Goal: Information Seeking & Learning: Understand process/instructions

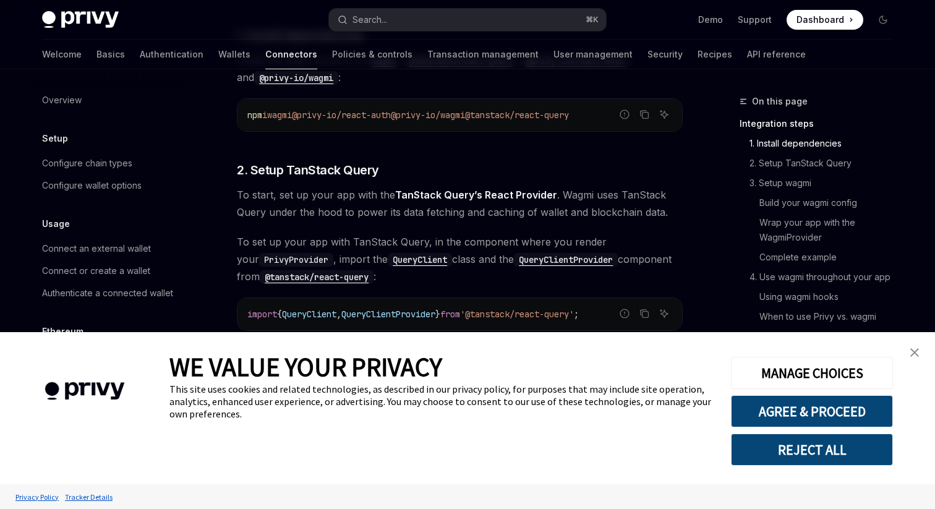
scroll to position [340, 0]
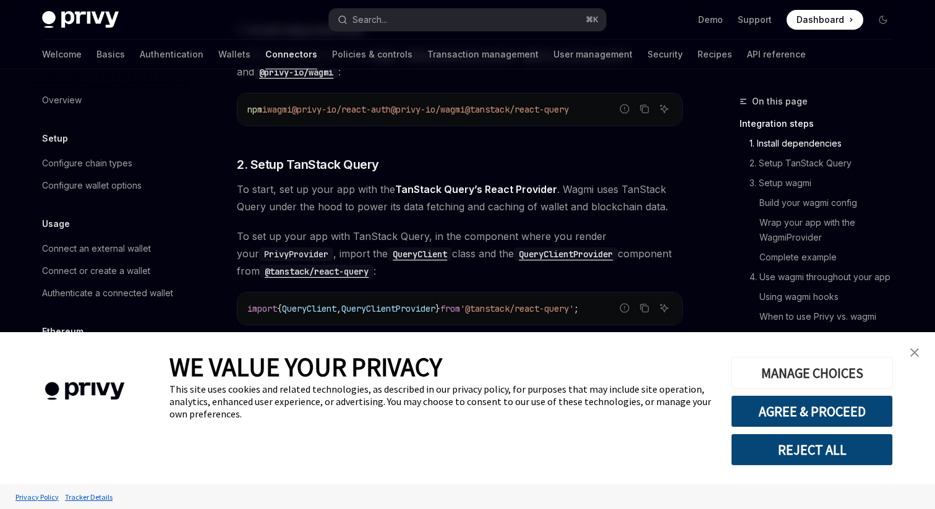
click at [758, 370] on button "MANAGE CHOICES" at bounding box center [812, 373] width 162 height 32
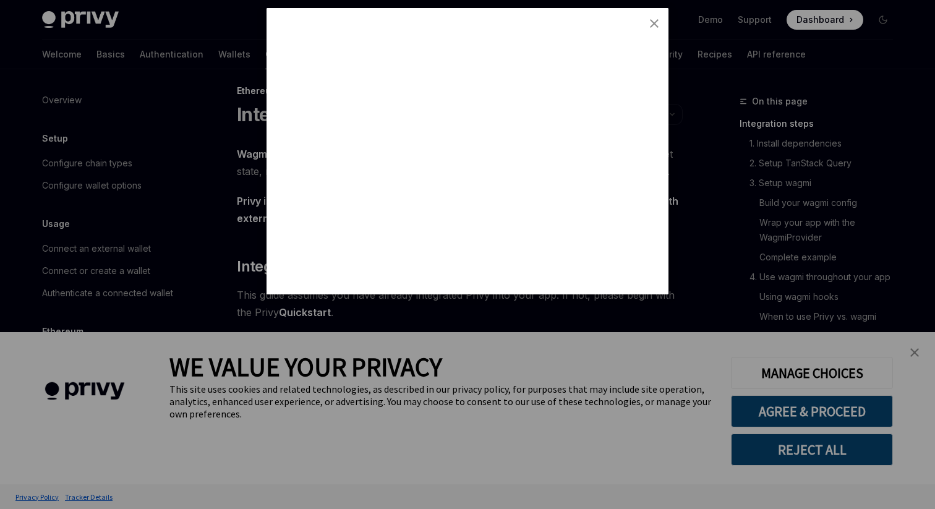
scroll to position [0, 0]
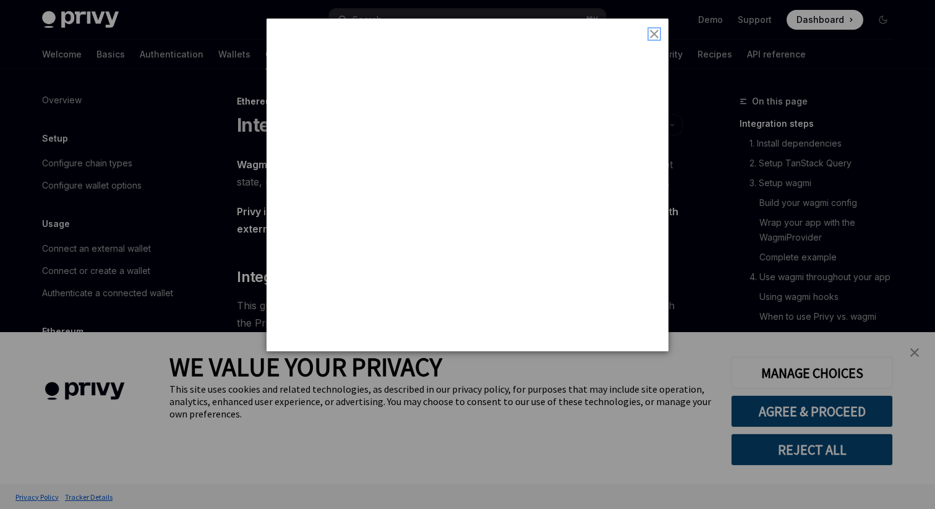
click at [653, 37] on img "close button" at bounding box center [654, 34] width 9 height 9
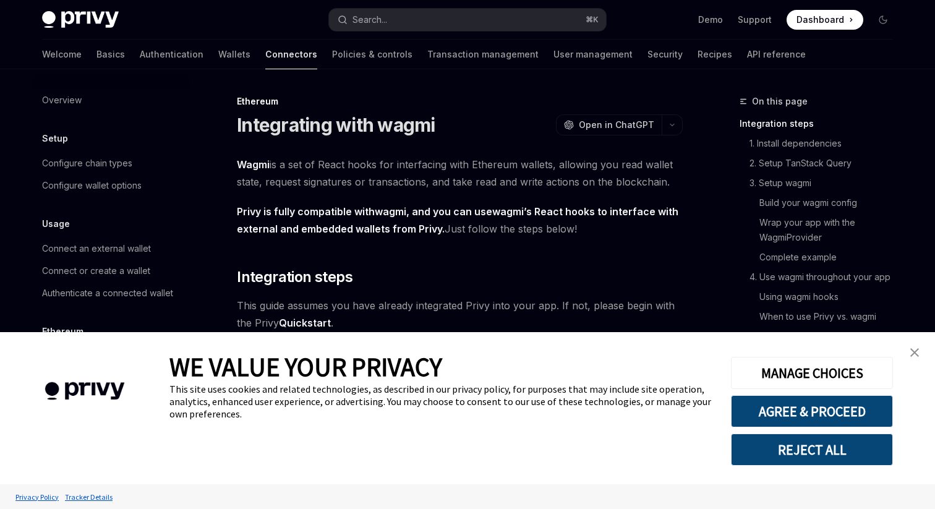
drag, startPoint x: 738, startPoint y: 431, endPoint x: 729, endPoint y: 452, distance: 23.3
click at [729, 452] on div "MANAGE CHOICES AGREE & PROCEED REJECT ALL" at bounding box center [812, 408] width 198 height 152
click at [736, 452] on button "REJECT ALL" at bounding box center [812, 450] width 162 height 32
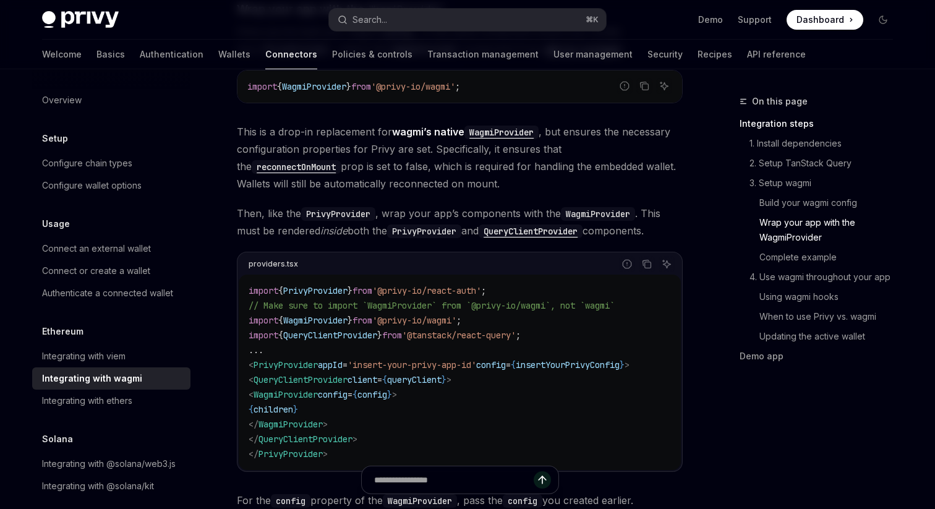
scroll to position [1787, 0]
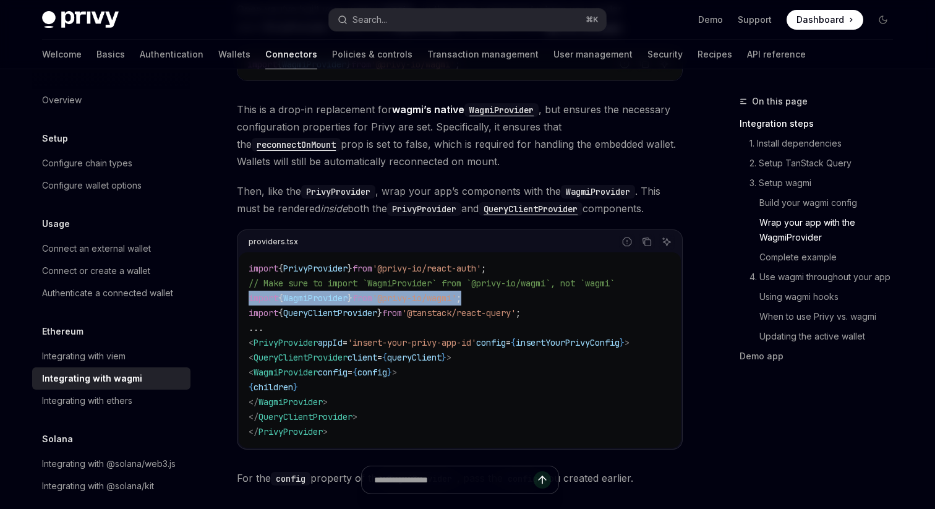
drag, startPoint x: 495, startPoint y: 286, endPoint x: 243, endPoint y: 287, distance: 251.8
click at [243, 287] on div "import { PrivyProvider } from '@privy-io/react-auth' ; // Make sure to import `…" at bounding box center [460, 350] width 442 height 196
copy span "import { WagmiProvider } from '@privy-io/wagmi' ;"
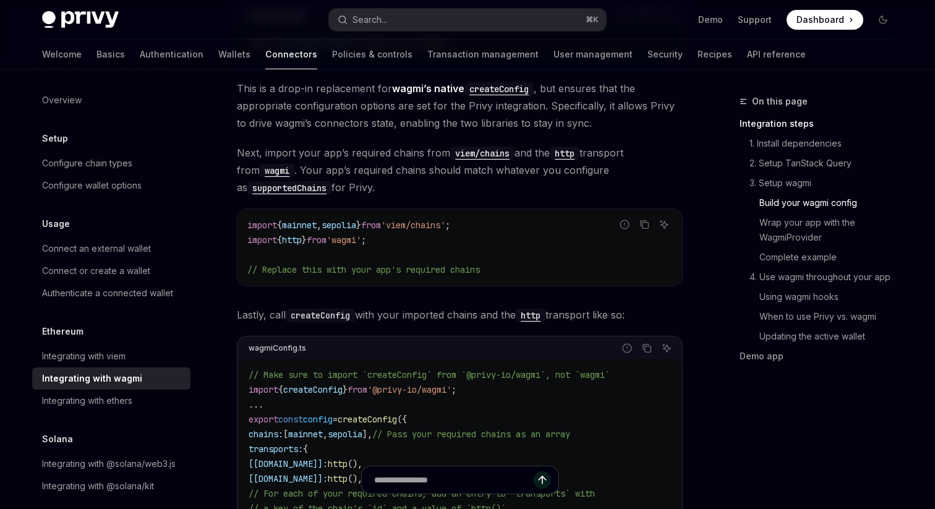
scroll to position [1188, 0]
drag, startPoint x: 414, startPoint y: 212, endPoint x: 468, endPoint y: 212, distance: 53.8
click at [445, 218] on span "'viem/chains'" at bounding box center [413, 223] width 64 height 11
copy span "viem/chain"
copy span "viem/chains"
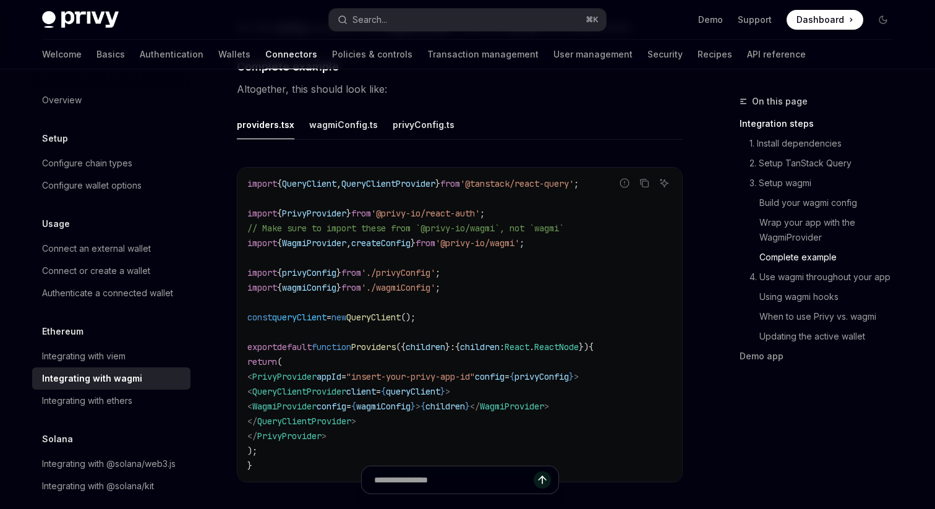
scroll to position [2215, 0]
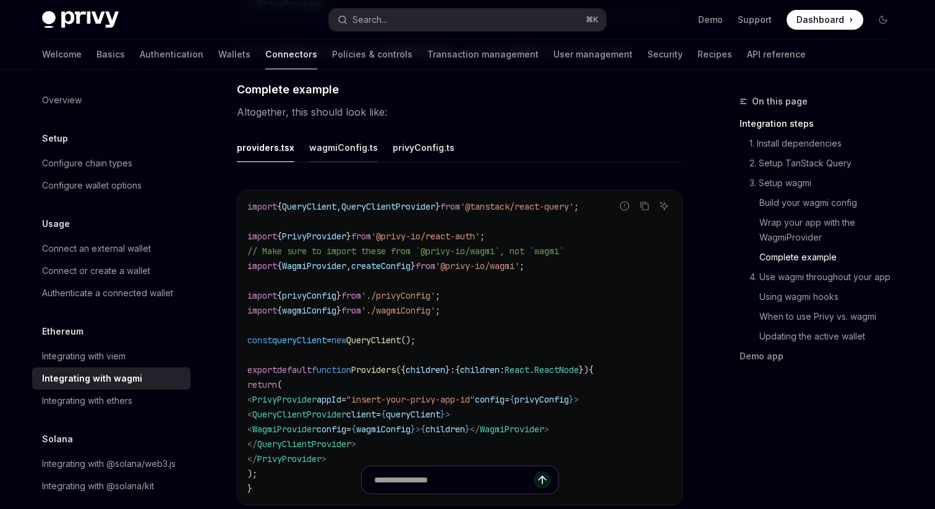
click at [315, 146] on button "wagmiConfig.ts" at bounding box center [343, 147] width 69 height 29
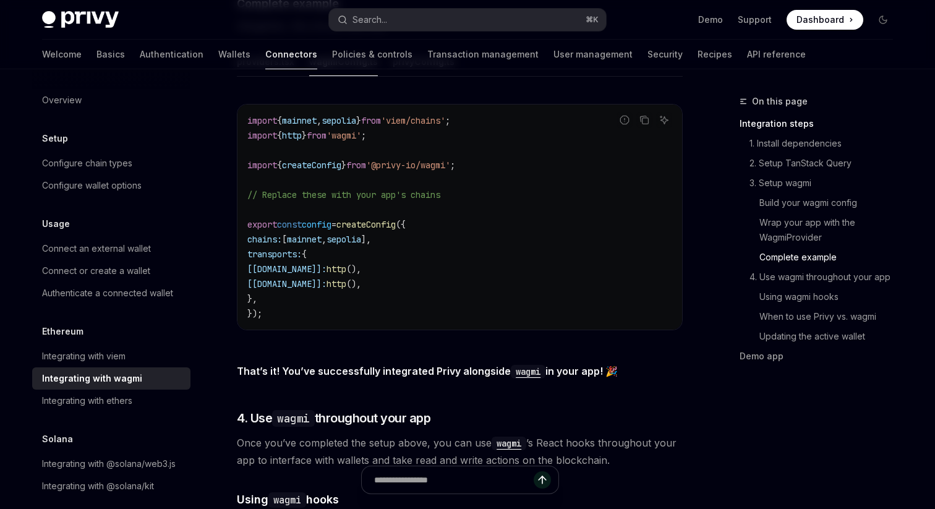
scroll to position [2219, 0]
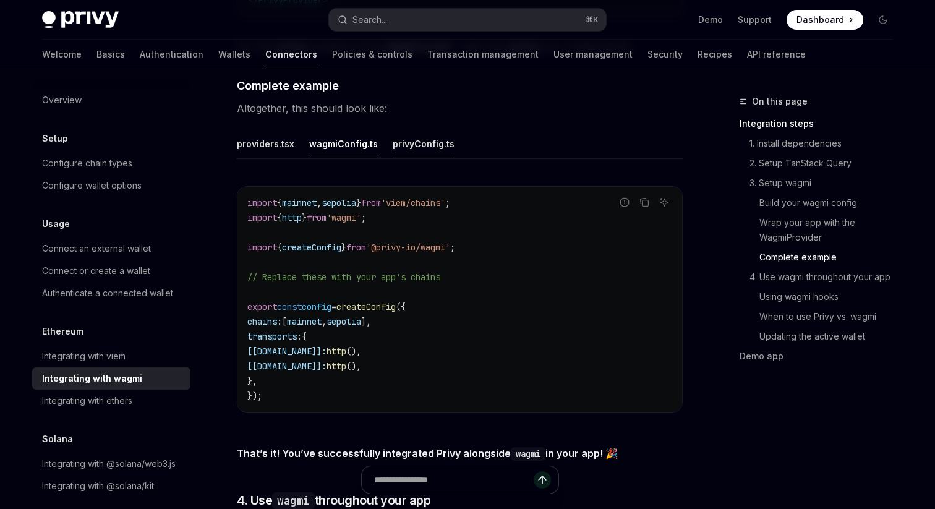
click at [418, 135] on button "privyConfig.ts" at bounding box center [424, 143] width 62 height 29
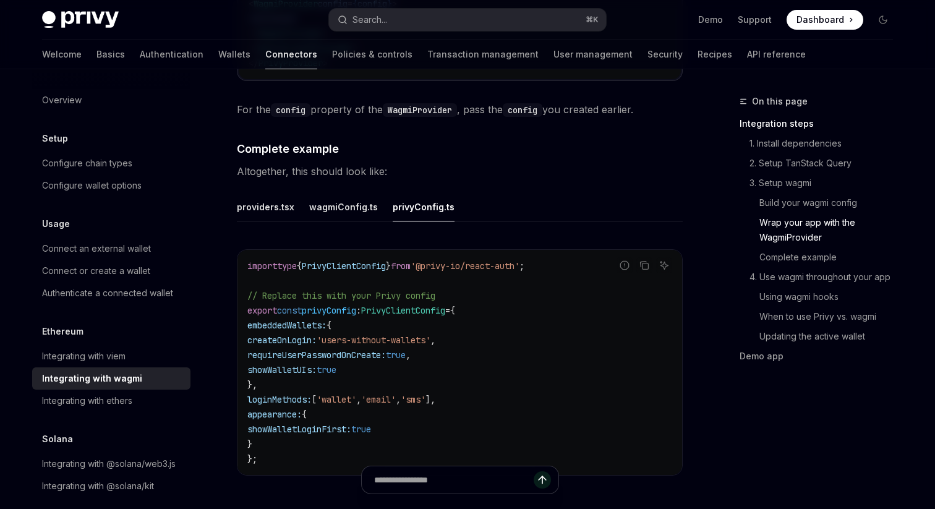
scroll to position [2108, 0]
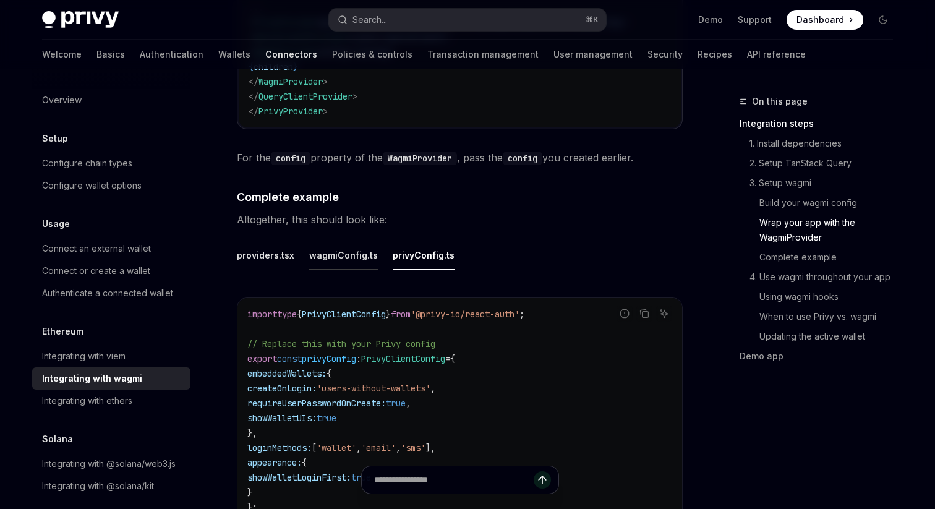
click at [346, 259] on button "wagmiConfig.ts" at bounding box center [343, 255] width 69 height 29
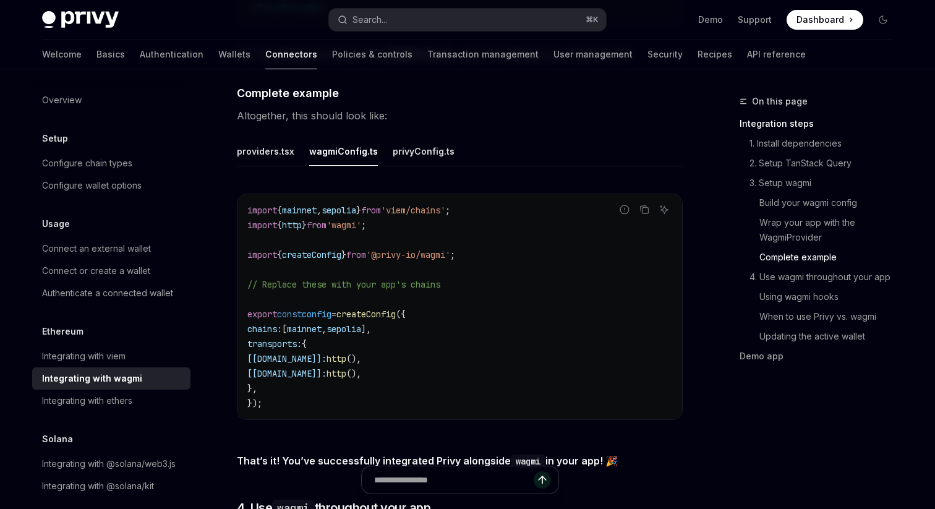
scroll to position [2219, 0]
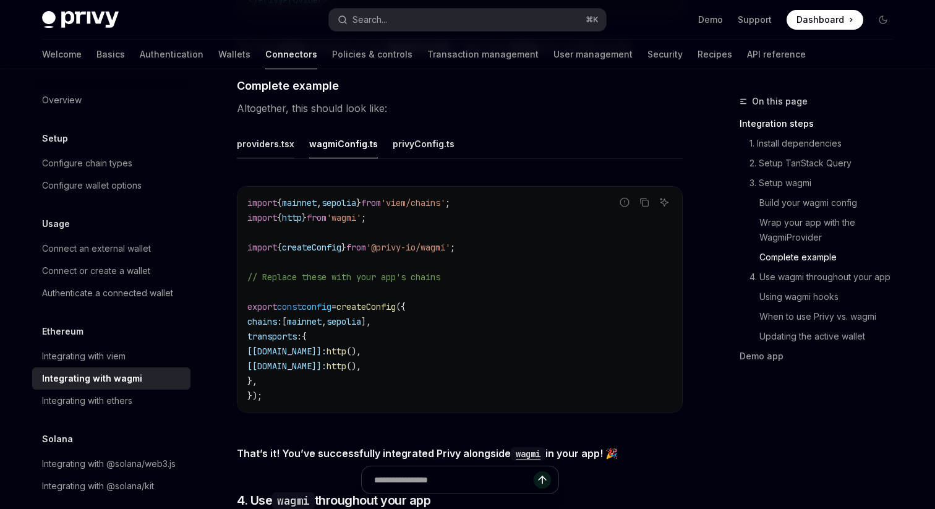
click at [260, 132] on button "providers.tsx" at bounding box center [266, 143] width 58 height 29
type textarea "*"
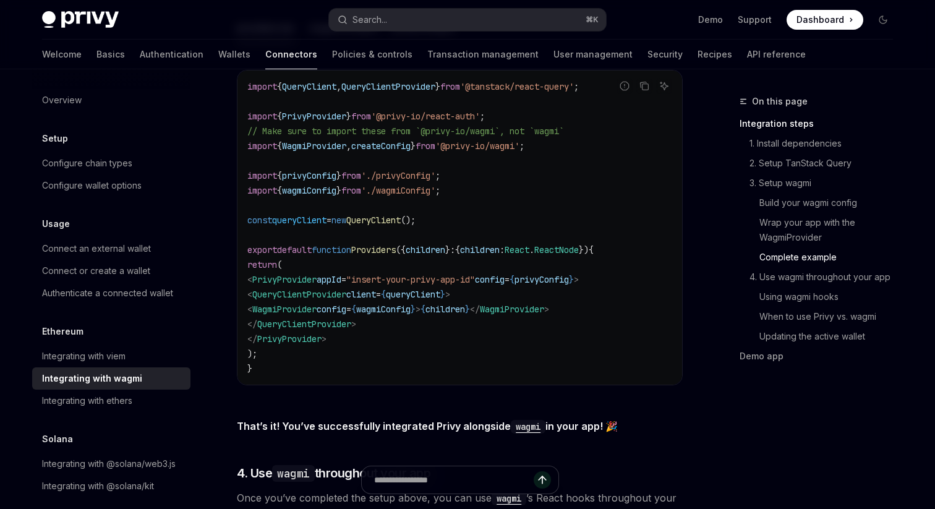
scroll to position [2351, 0]
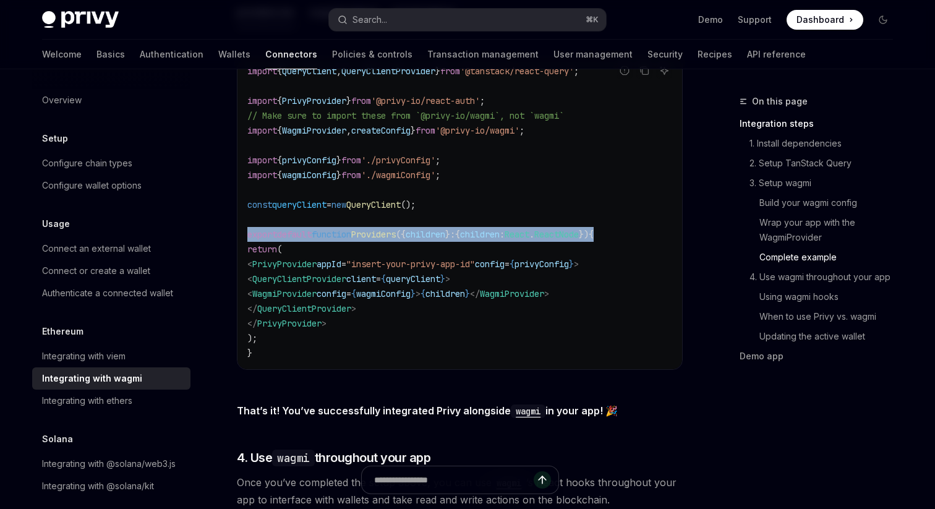
drag, startPoint x: 246, startPoint y: 226, endPoint x: 647, endPoint y: 226, distance: 400.9
click at [647, 226] on div "import { QueryClient , QueryClientProvider } from '@tanstack/react-query' ; imp…" at bounding box center [460, 212] width 445 height 314
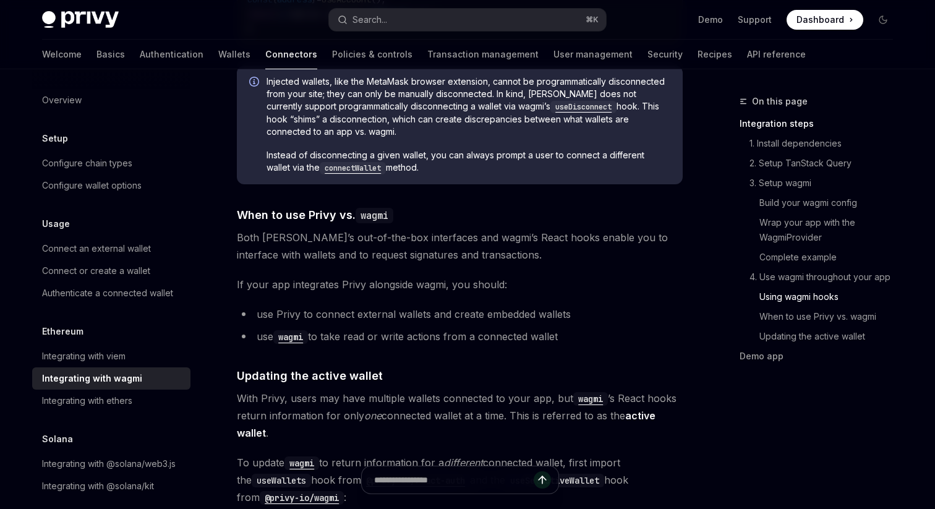
scroll to position [3603, 0]
